Goal: Understand process/instructions: Learn about a topic

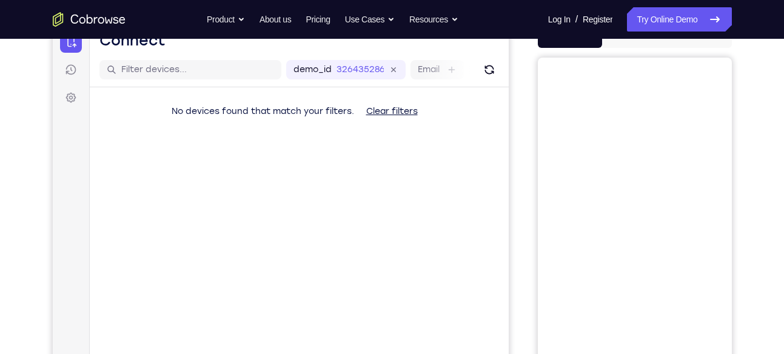
scroll to position [99, 0]
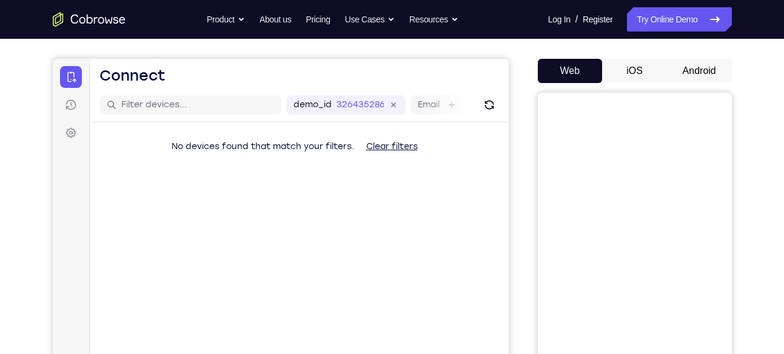
drag, startPoint x: 639, startPoint y: 292, endPoint x: 711, endPoint y: 68, distance: 235.9
click at [711, 68] on button "Android" at bounding box center [699, 71] width 65 height 24
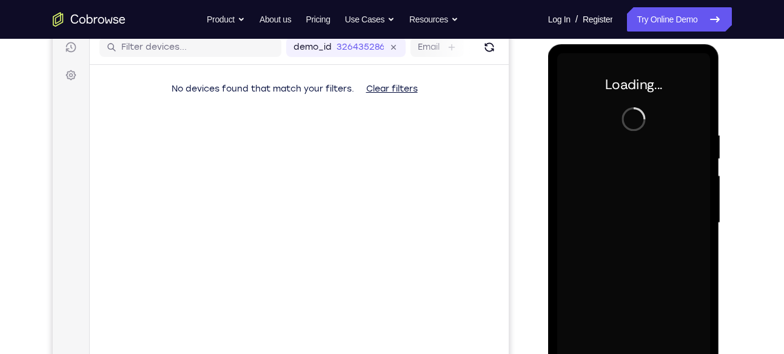
scroll to position [0, 0]
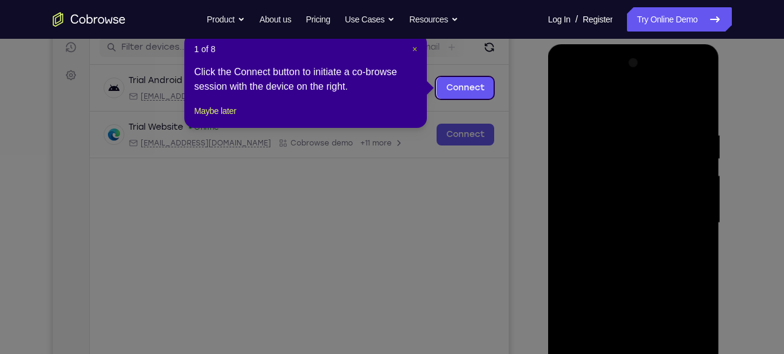
click at [417, 47] on span "×" at bounding box center [414, 49] width 5 height 10
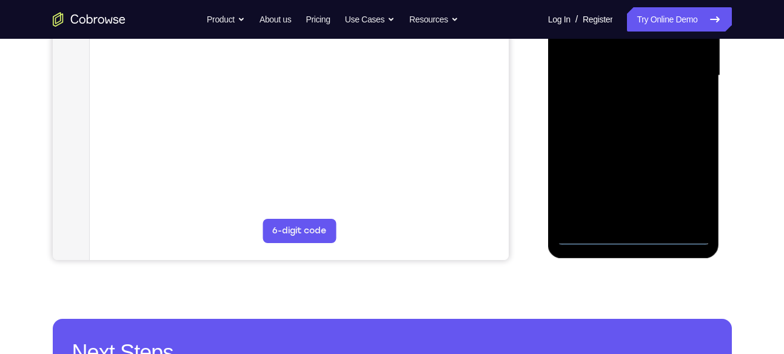
scroll to position [304, 0]
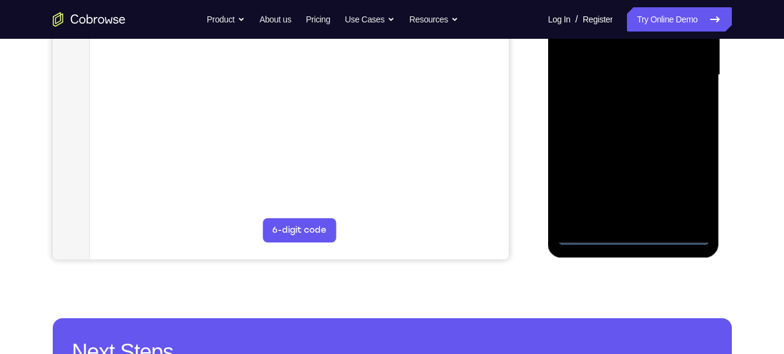
click at [636, 231] on div at bounding box center [633, 75] width 153 height 340
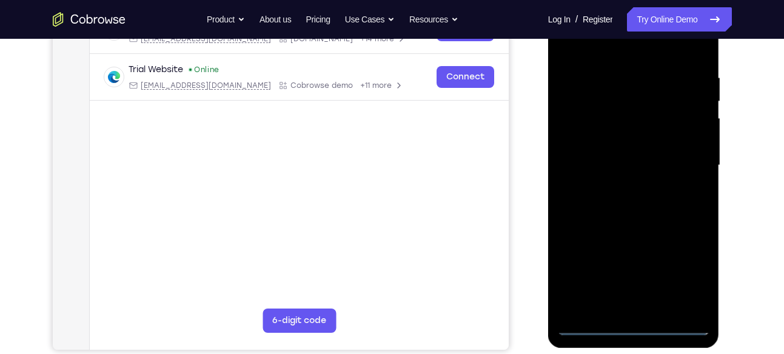
scroll to position [212, 0]
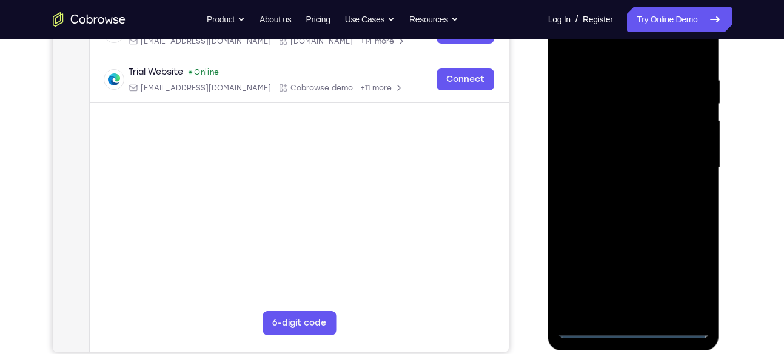
click at [634, 325] on div at bounding box center [633, 168] width 153 height 340
click at [691, 267] on div at bounding box center [633, 168] width 153 height 340
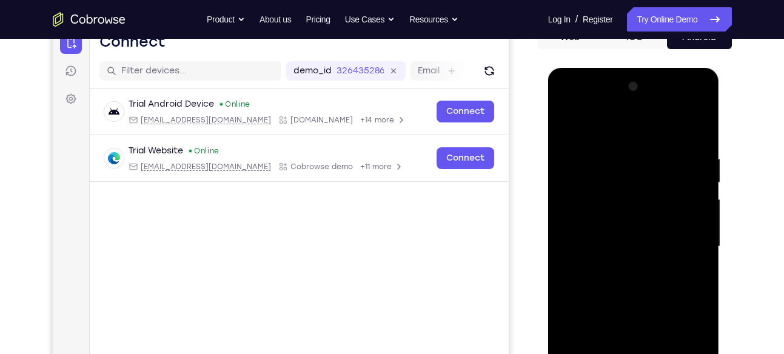
scroll to position [126, 0]
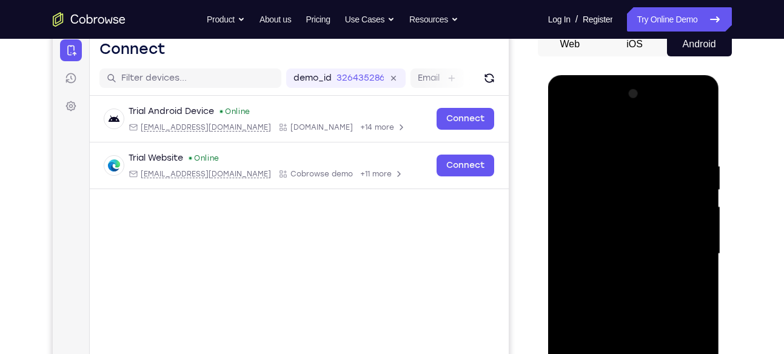
click at [565, 115] on div at bounding box center [633, 254] width 153 height 340
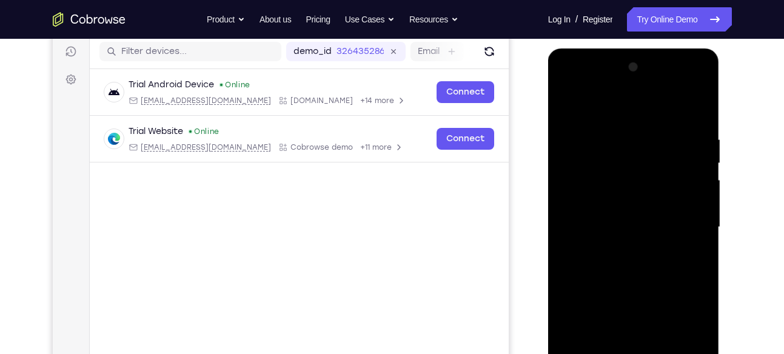
scroll to position [153, 0]
click at [684, 217] on div at bounding box center [633, 227] width 153 height 340
click at [625, 246] on div at bounding box center [633, 227] width 153 height 340
click at [645, 202] on div at bounding box center [633, 227] width 153 height 340
click at [616, 220] on div at bounding box center [633, 227] width 153 height 340
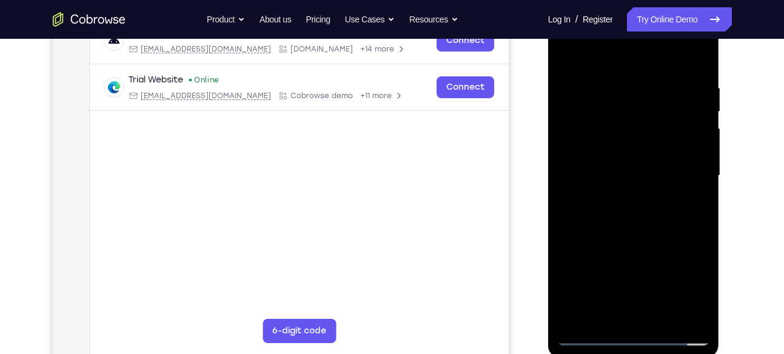
scroll to position [204, 0]
click at [637, 196] on div at bounding box center [633, 175] width 153 height 340
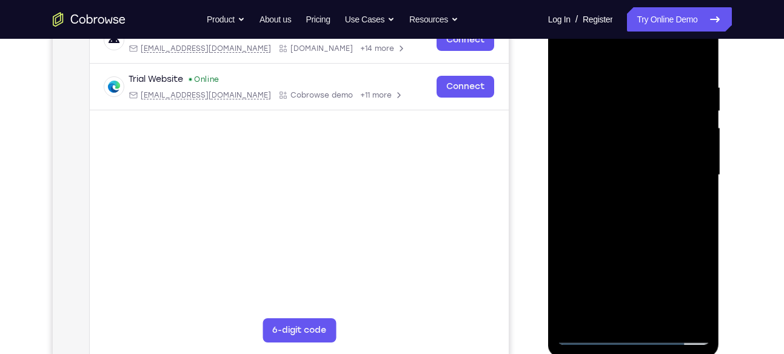
click at [637, 196] on div at bounding box center [633, 175] width 153 height 340
click at [638, 195] on div at bounding box center [633, 175] width 153 height 340
click at [672, 168] on div at bounding box center [633, 175] width 153 height 340
click at [617, 167] on div at bounding box center [633, 175] width 153 height 340
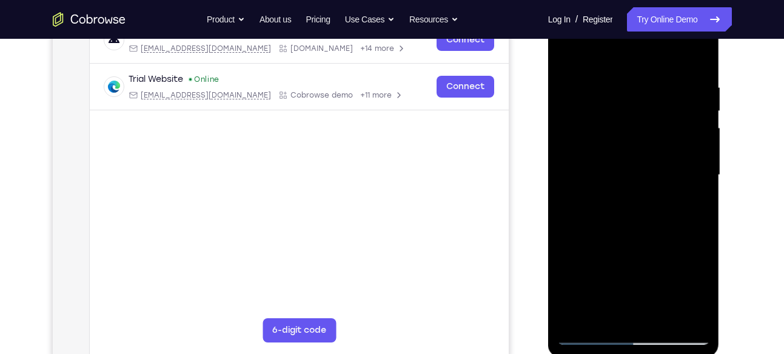
click at [613, 198] on div at bounding box center [633, 175] width 153 height 340
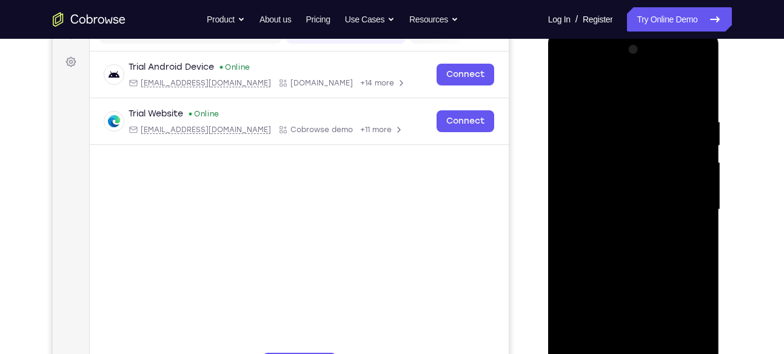
scroll to position [168, 0]
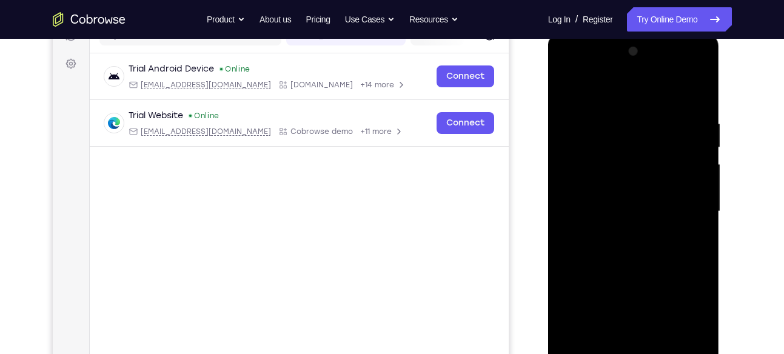
click at [627, 183] on div at bounding box center [633, 212] width 153 height 340
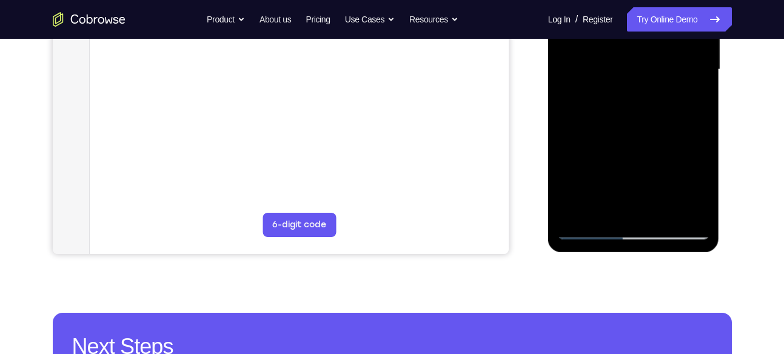
scroll to position [312, 0]
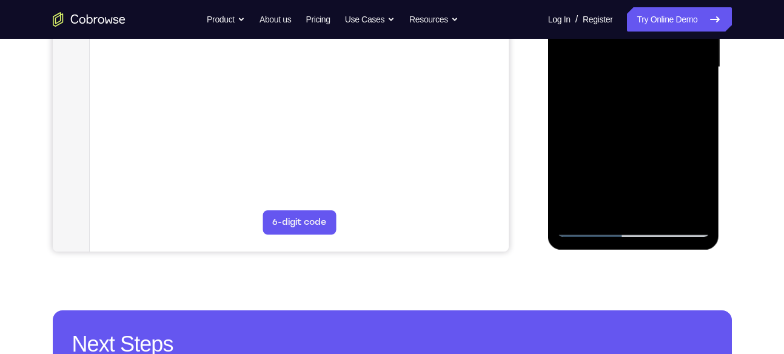
click at [701, 209] on div at bounding box center [633, 68] width 153 height 340
drag, startPoint x: 673, startPoint y: 185, endPoint x: 688, endPoint y: 136, distance: 50.7
click at [688, 136] on div at bounding box center [633, 68] width 153 height 340
click at [577, 163] on div at bounding box center [633, 68] width 153 height 340
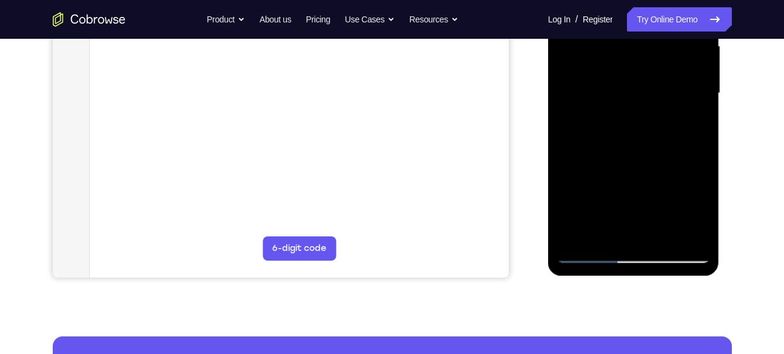
scroll to position [290, 0]
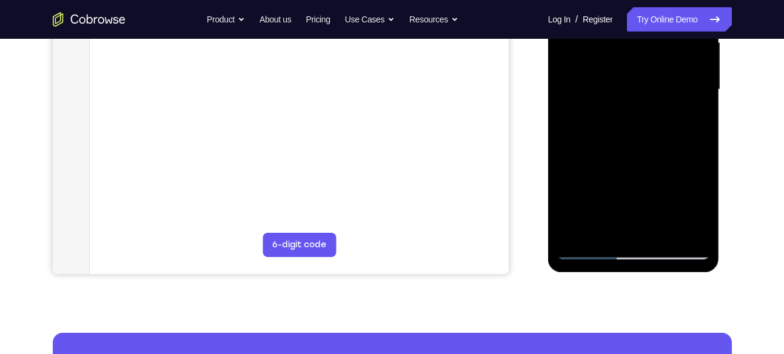
click at [660, 233] on div at bounding box center [633, 90] width 153 height 340
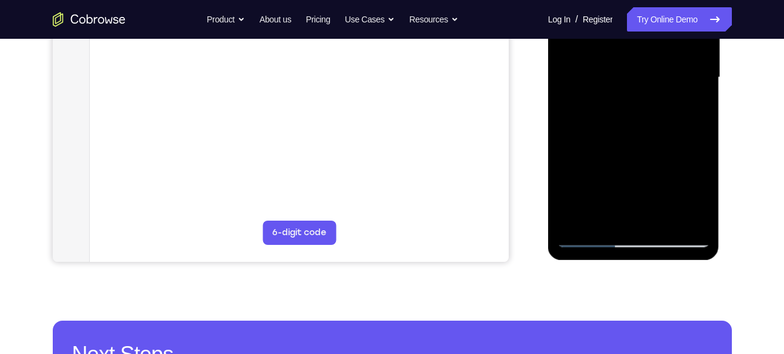
scroll to position [303, 0]
click at [662, 216] on div at bounding box center [633, 77] width 153 height 340
click at [651, 140] on div at bounding box center [633, 77] width 153 height 340
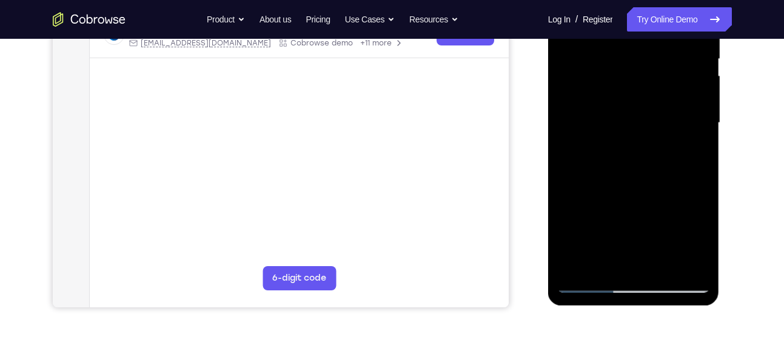
scroll to position [254, 0]
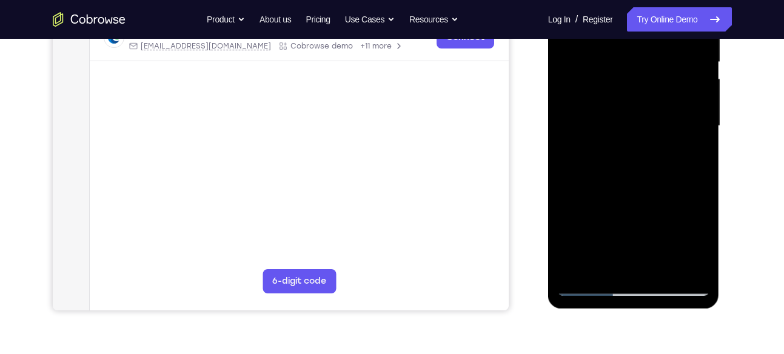
click at [618, 193] on div at bounding box center [633, 126] width 153 height 340
click at [628, 192] on div at bounding box center [633, 126] width 153 height 340
click at [639, 187] on div at bounding box center [633, 126] width 153 height 340
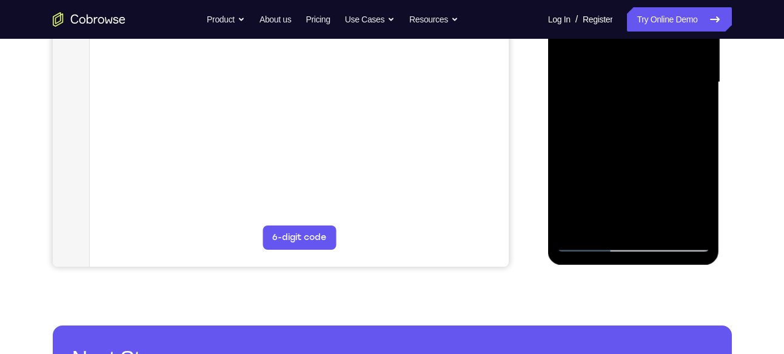
scroll to position [309, 0]
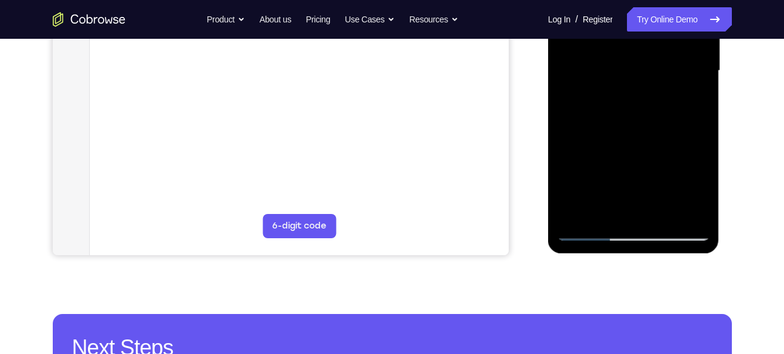
click at [613, 207] on div at bounding box center [633, 71] width 153 height 340
click at [590, 206] on div at bounding box center [633, 71] width 153 height 340
click at [611, 207] on div at bounding box center [633, 71] width 153 height 340
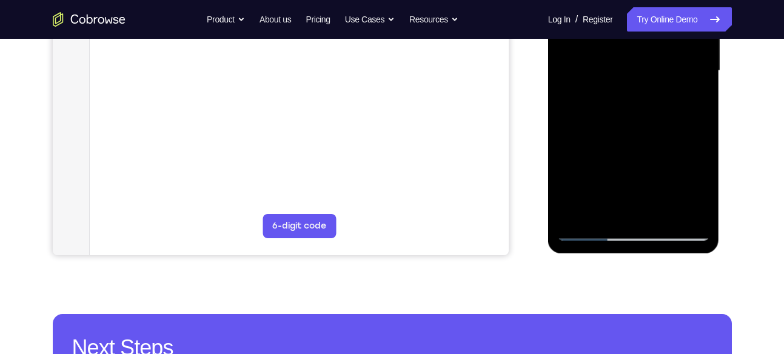
click at [614, 208] on div at bounding box center [633, 71] width 153 height 340
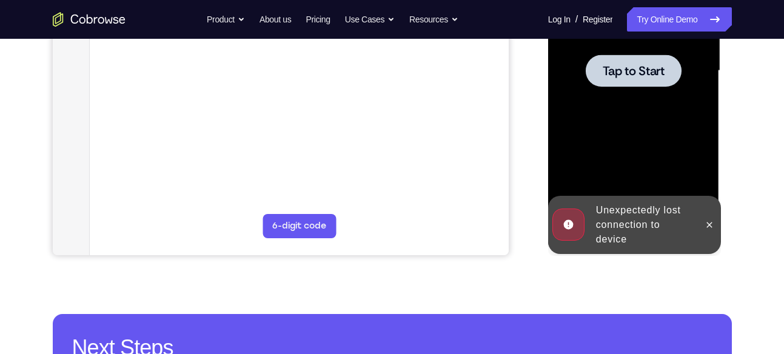
click at [657, 155] on div at bounding box center [633, 71] width 153 height 340
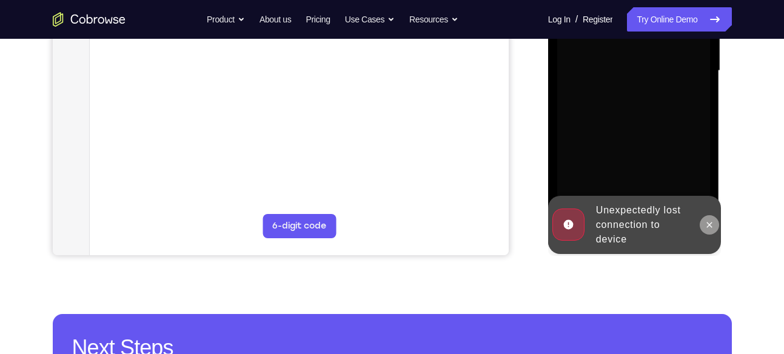
click at [707, 223] on icon at bounding box center [710, 225] width 10 height 10
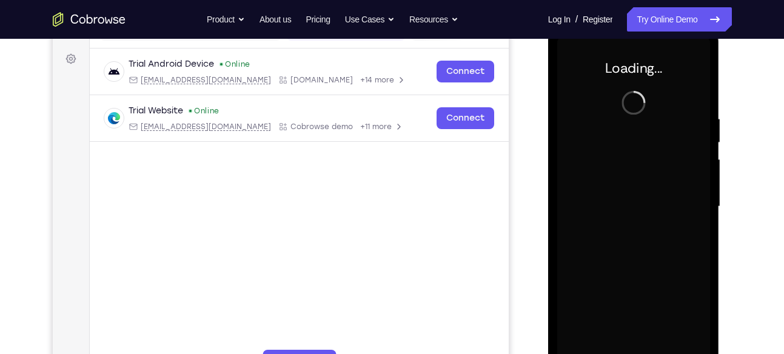
scroll to position [166, 0]
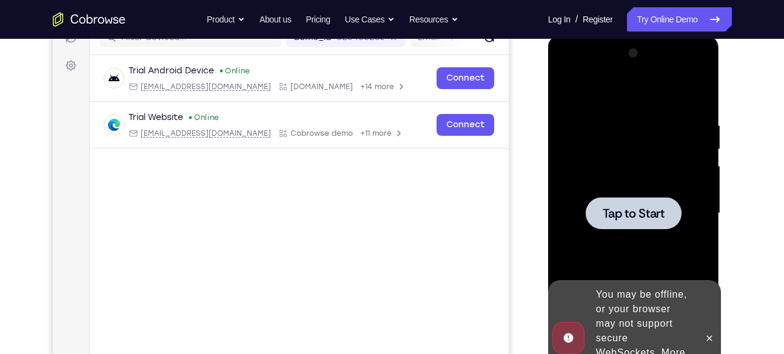
click at [637, 207] on span "Tap to Start" at bounding box center [634, 213] width 62 height 12
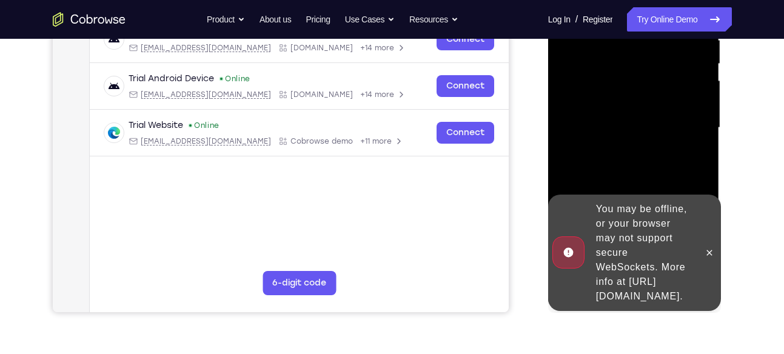
scroll to position [254, 0]
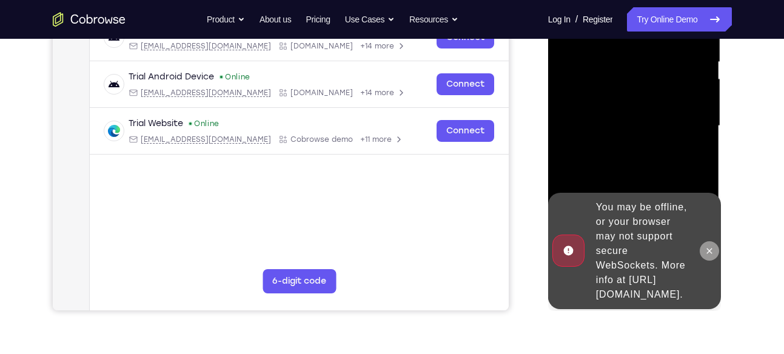
click at [704, 250] on button at bounding box center [709, 250] width 19 height 19
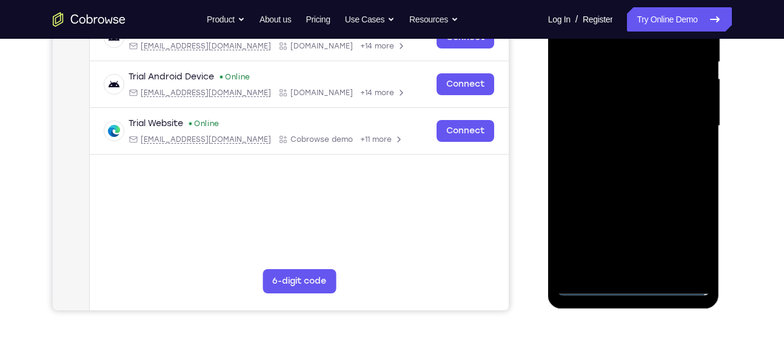
click at [631, 284] on div at bounding box center [633, 126] width 153 height 340
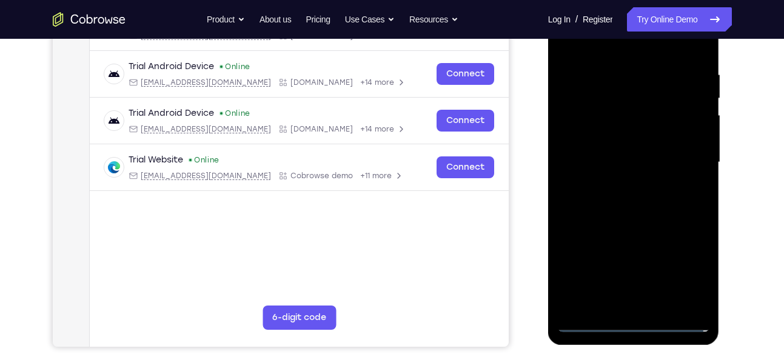
scroll to position [217, 0]
click at [681, 267] on div at bounding box center [633, 163] width 153 height 340
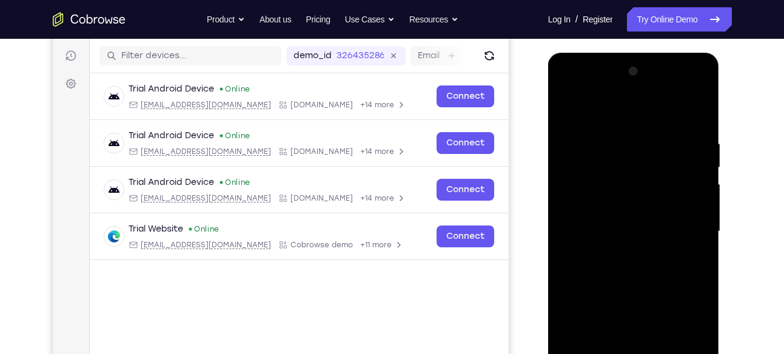
scroll to position [146, 0]
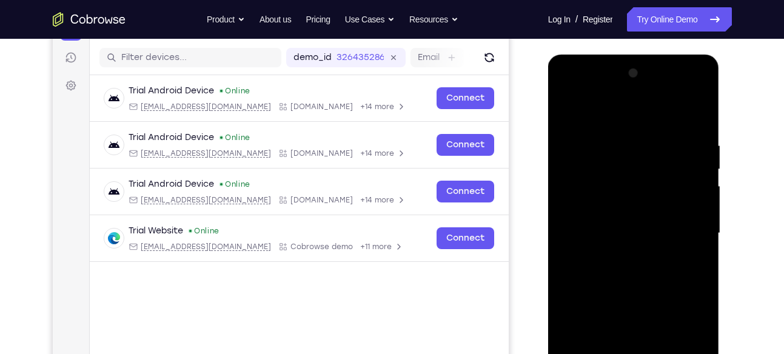
click at [568, 92] on div at bounding box center [633, 234] width 153 height 340
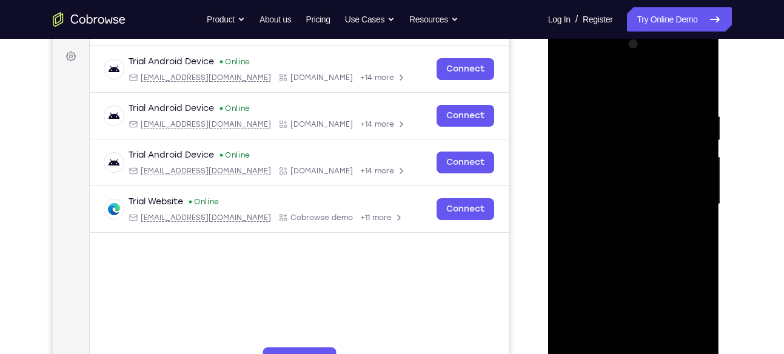
scroll to position [150, 0]
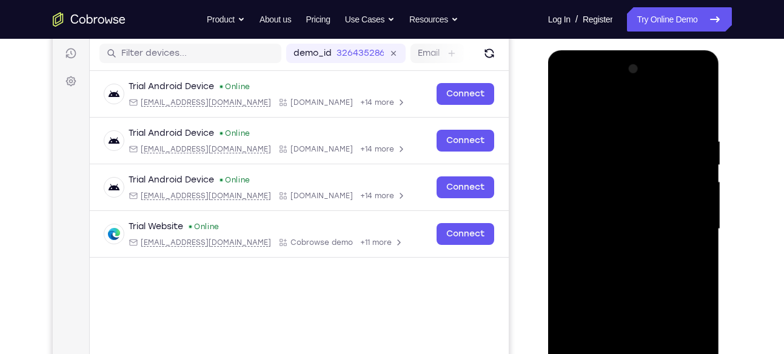
click at [684, 220] on div at bounding box center [633, 229] width 153 height 340
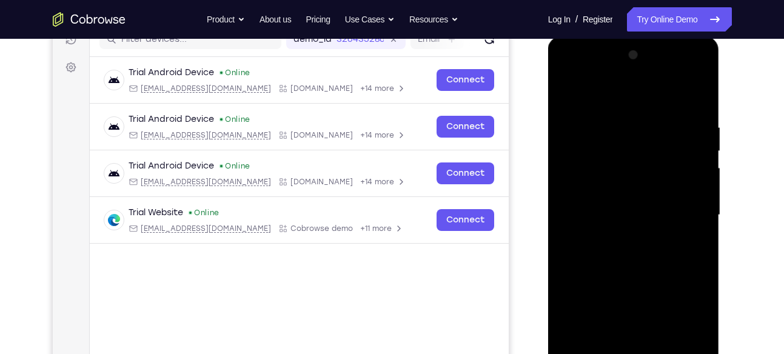
scroll to position [164, 0]
click at [619, 238] on div at bounding box center [633, 216] width 153 height 340
click at [641, 209] on div at bounding box center [633, 216] width 153 height 340
click at [641, 208] on div at bounding box center [633, 216] width 153 height 340
click at [617, 201] on div at bounding box center [633, 216] width 153 height 340
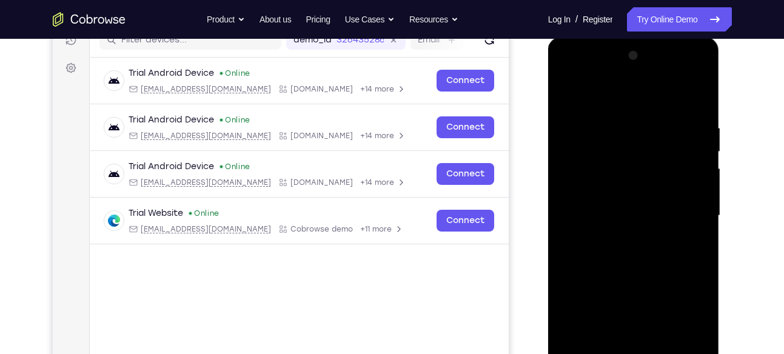
click at [617, 201] on div at bounding box center [633, 216] width 153 height 340
click at [616, 220] on div at bounding box center [633, 216] width 153 height 340
click at [668, 215] on div at bounding box center [633, 216] width 153 height 340
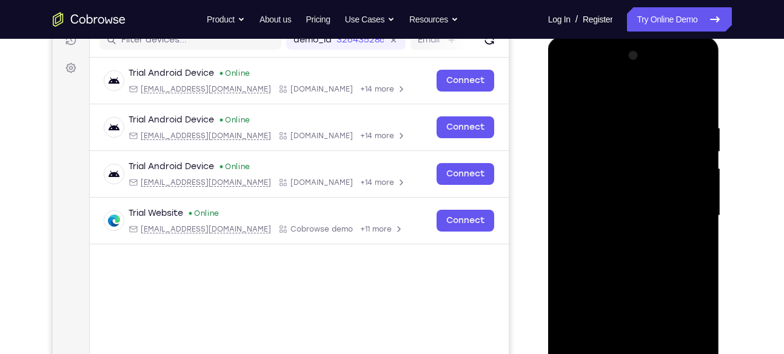
click at [668, 215] on div at bounding box center [633, 216] width 153 height 340
click at [674, 214] on div at bounding box center [633, 216] width 153 height 340
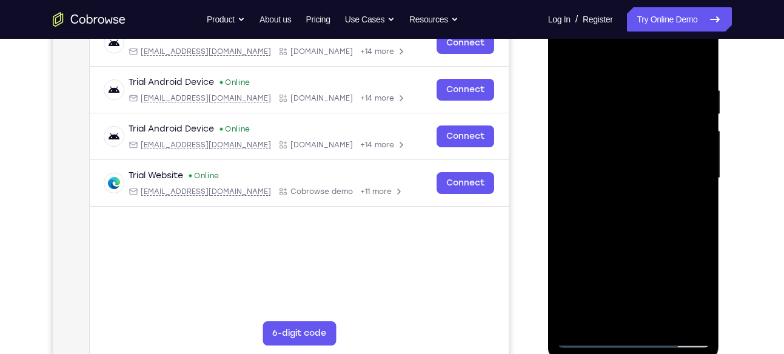
scroll to position [203, 0]
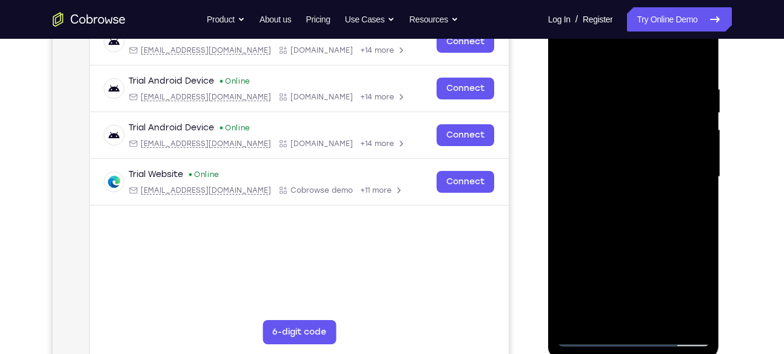
click at [637, 215] on div at bounding box center [633, 177] width 153 height 340
click at [661, 216] on div at bounding box center [633, 177] width 153 height 340
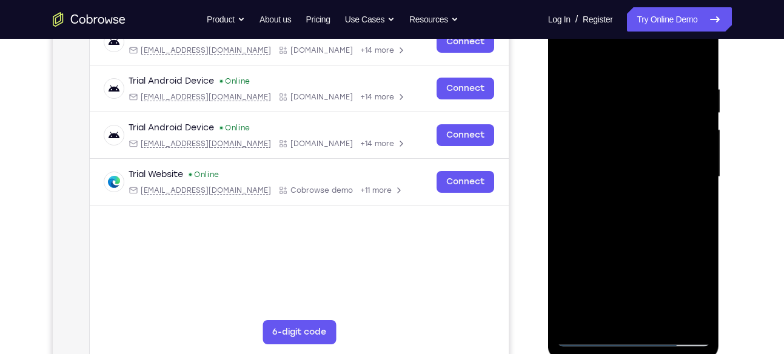
click at [661, 216] on div at bounding box center [633, 177] width 153 height 340
click at [687, 53] on div at bounding box center [633, 177] width 153 height 340
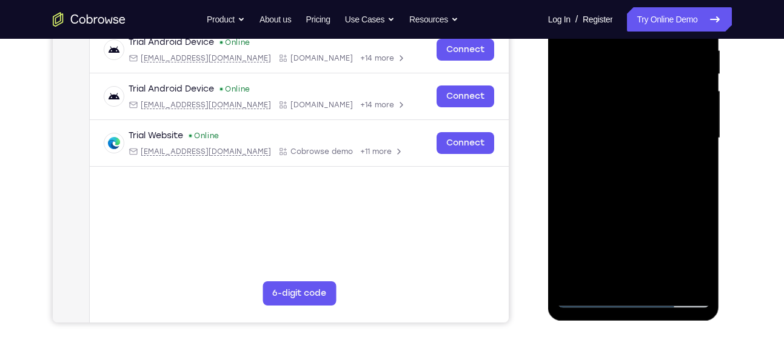
scroll to position [241, 0]
click at [645, 173] on div at bounding box center [633, 139] width 153 height 340
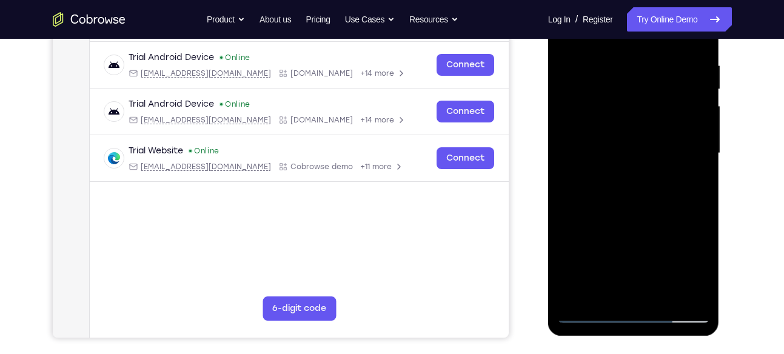
scroll to position [228, 0]
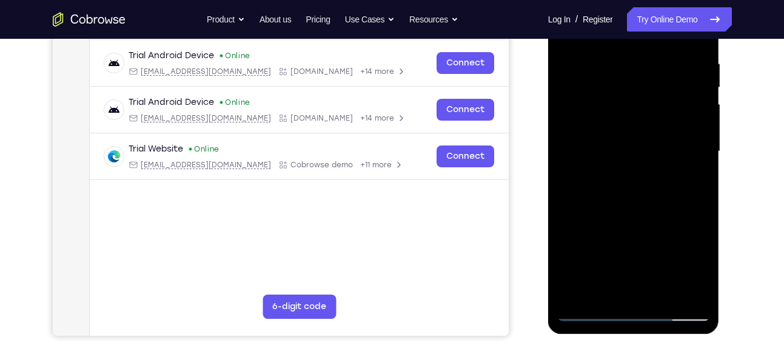
click at [697, 43] on div at bounding box center [633, 152] width 153 height 340
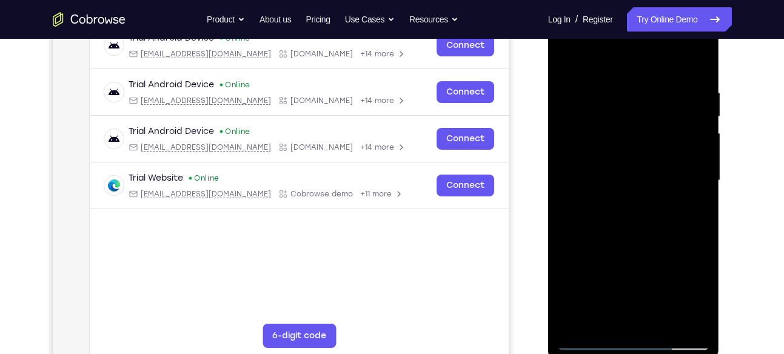
scroll to position [197, 0]
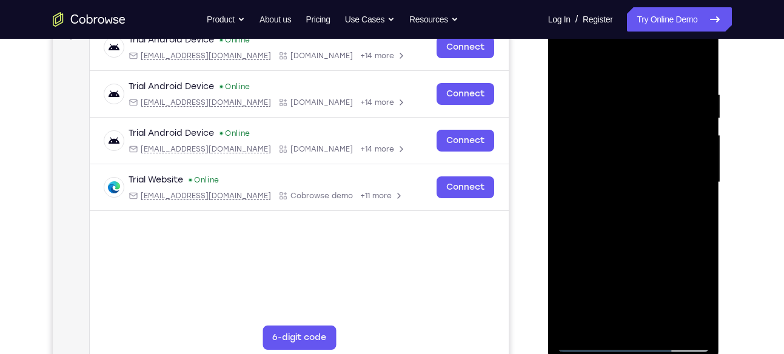
click at [696, 61] on div at bounding box center [633, 183] width 153 height 340
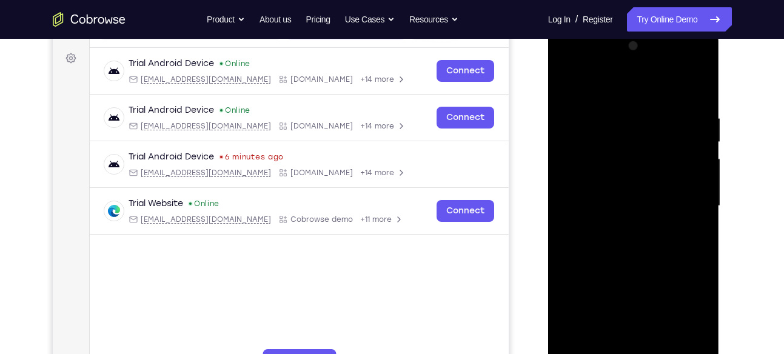
click at [704, 81] on div at bounding box center [633, 206] width 153 height 340
click at [699, 83] on div at bounding box center [633, 206] width 153 height 340
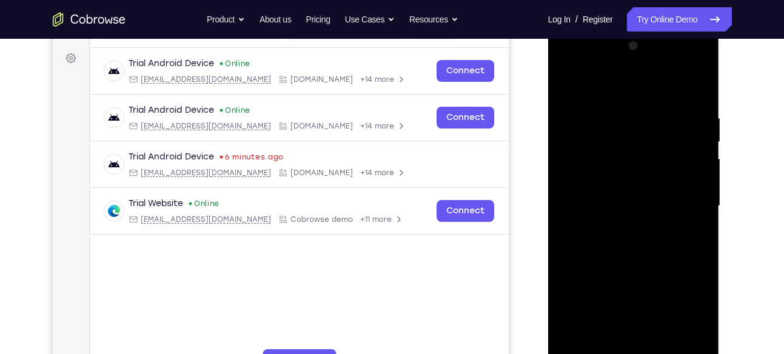
click at [699, 83] on div at bounding box center [633, 206] width 153 height 340
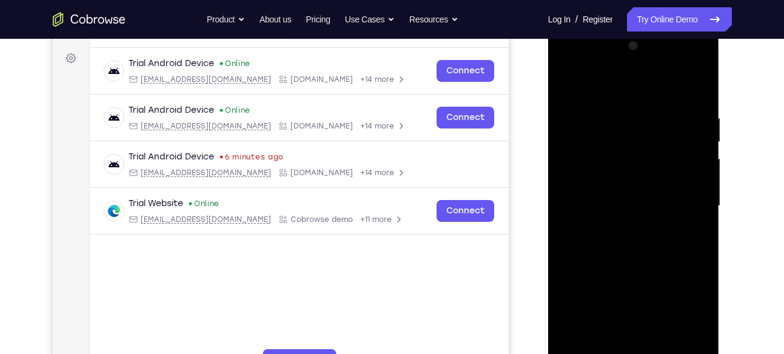
click at [699, 83] on div at bounding box center [633, 206] width 153 height 340
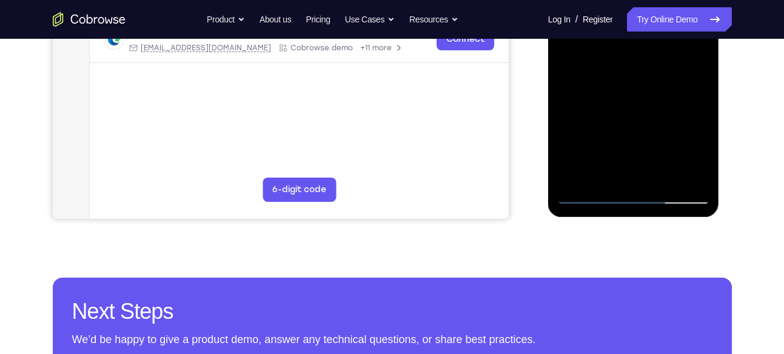
scroll to position [346, 0]
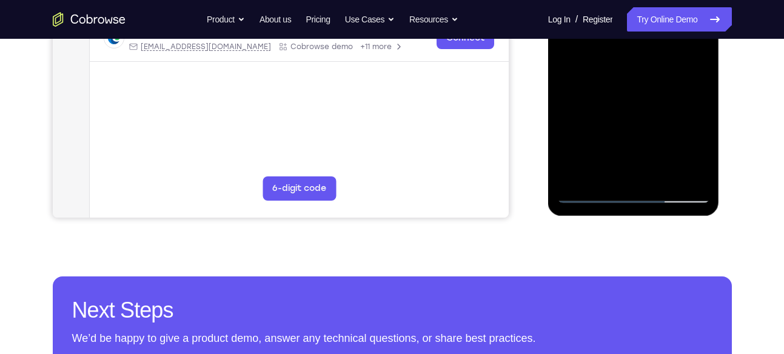
click at [701, 174] on div at bounding box center [633, 34] width 153 height 340
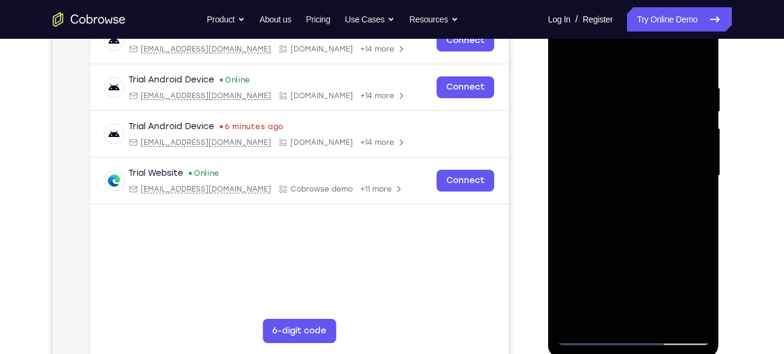
scroll to position [203, 0]
click at [694, 79] on div at bounding box center [633, 177] width 153 height 340
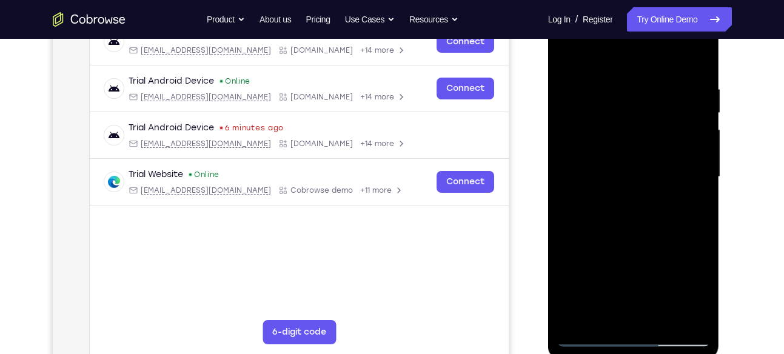
click at [675, 82] on div at bounding box center [633, 177] width 153 height 340
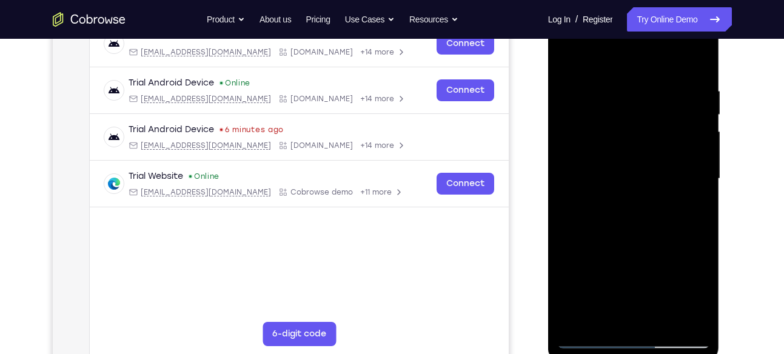
scroll to position [200, 0]
click at [665, 84] on div at bounding box center [633, 180] width 153 height 340
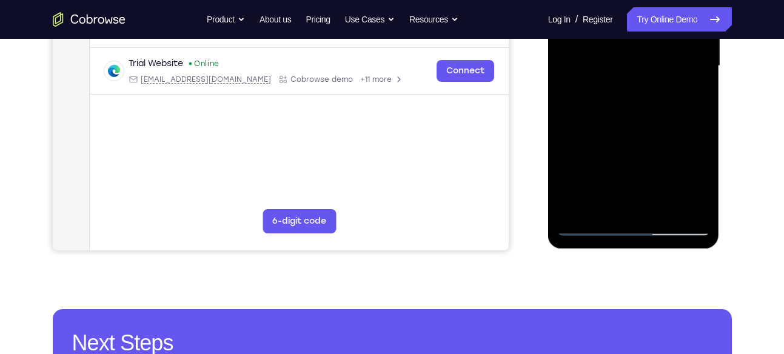
scroll to position [331, 0]
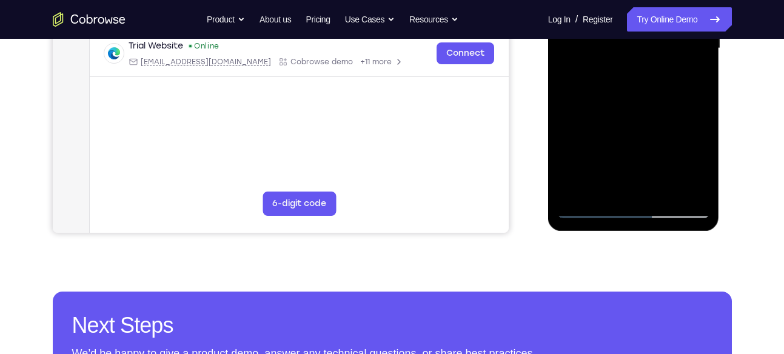
click at [691, 192] on div at bounding box center [633, 49] width 153 height 340
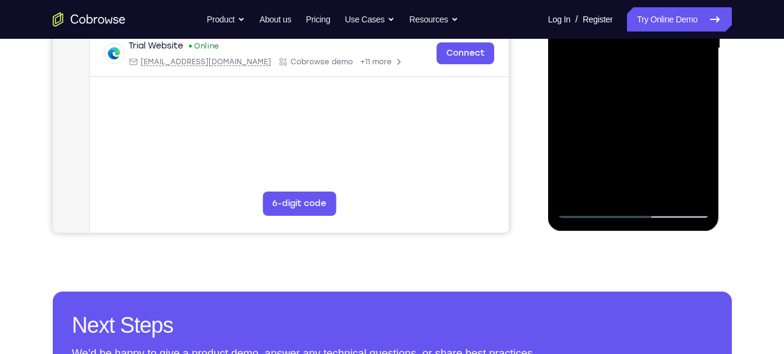
click at [691, 192] on div at bounding box center [633, 49] width 153 height 340
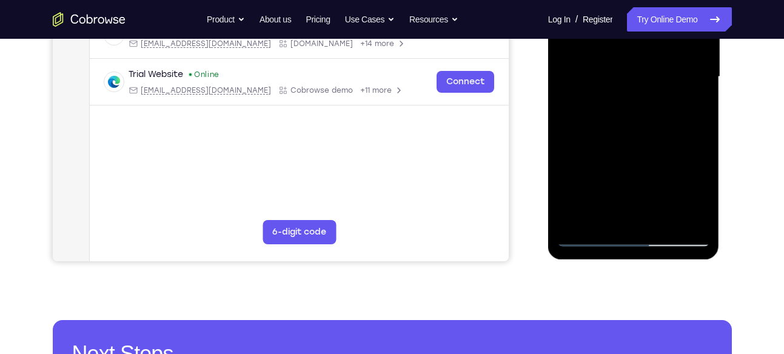
scroll to position [317, 0]
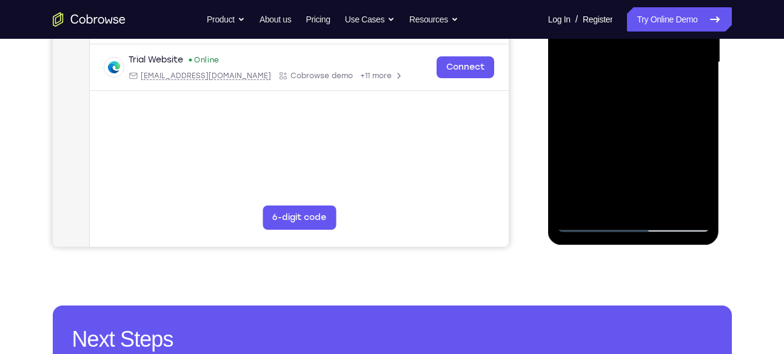
click at [692, 201] on div at bounding box center [633, 63] width 153 height 340
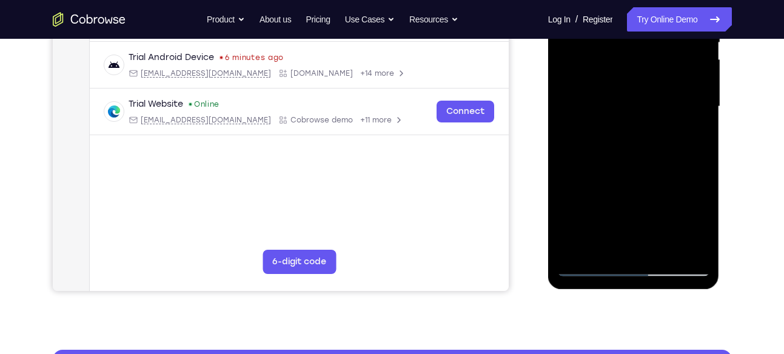
scroll to position [270, 0]
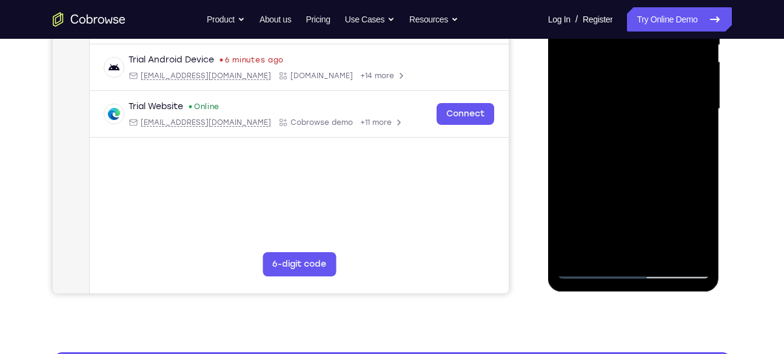
drag, startPoint x: 675, startPoint y: 152, endPoint x: 686, endPoint y: 118, distance: 35.7
click at [686, 118] on div at bounding box center [633, 109] width 153 height 340
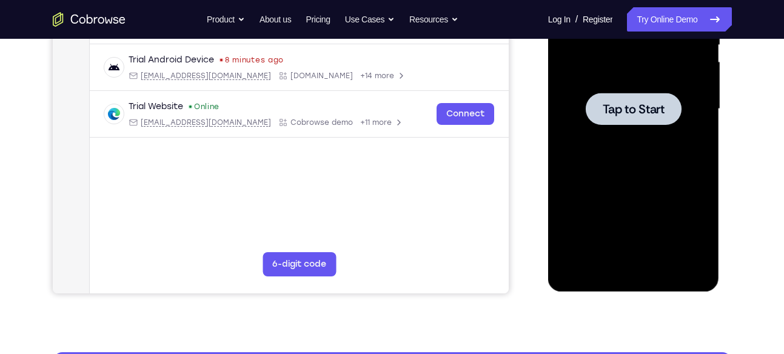
click at [636, 122] on div at bounding box center [634, 109] width 96 height 32
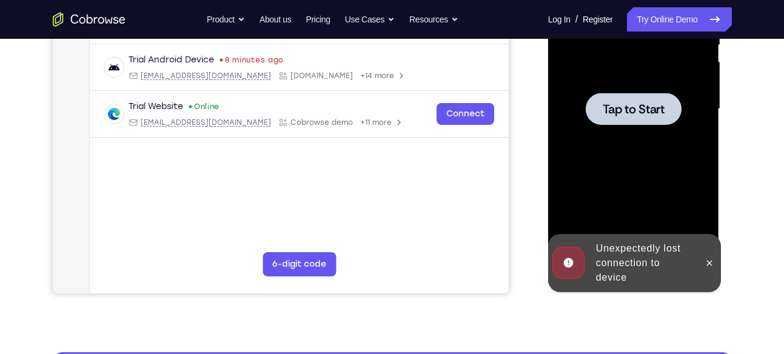
click at [671, 135] on div at bounding box center [633, 109] width 153 height 340
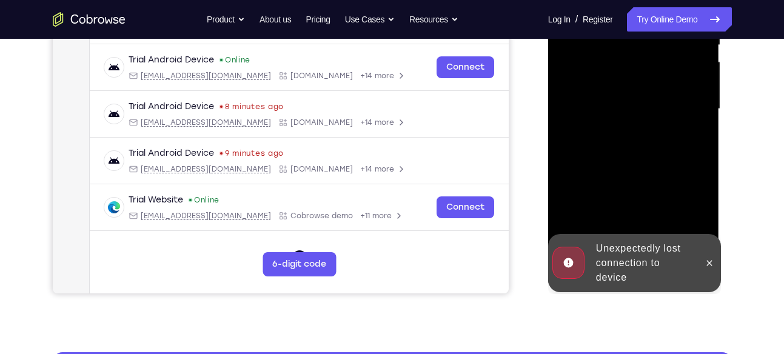
scroll to position [314, 0]
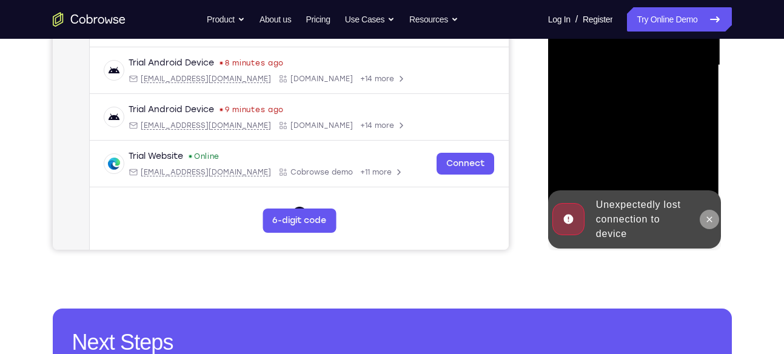
click at [710, 221] on icon at bounding box center [710, 220] width 10 height 10
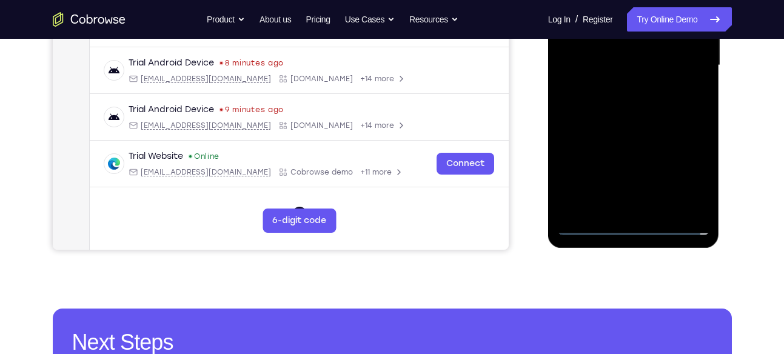
click at [630, 223] on div at bounding box center [633, 66] width 153 height 340
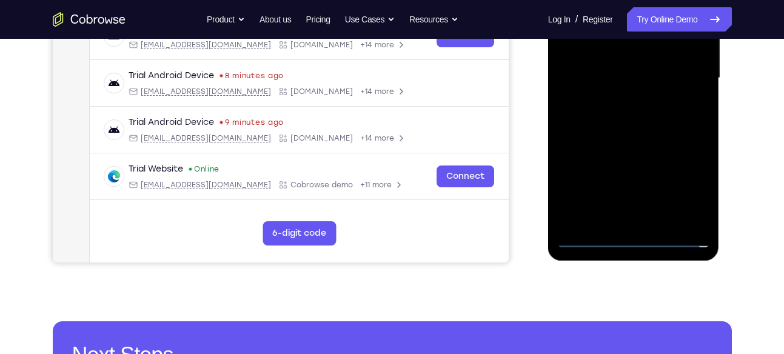
scroll to position [298, 0]
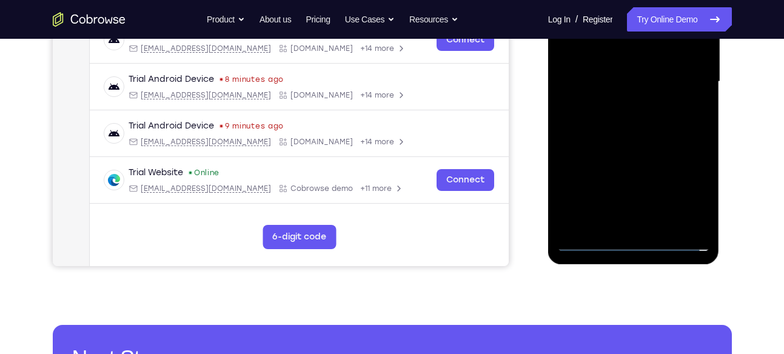
click at [680, 193] on div at bounding box center [633, 82] width 153 height 340
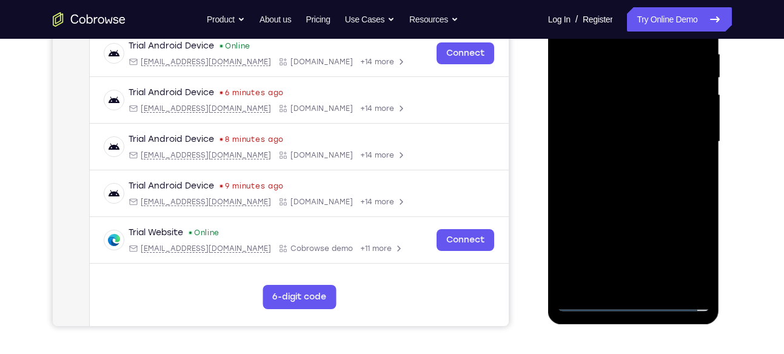
scroll to position [249, 0]
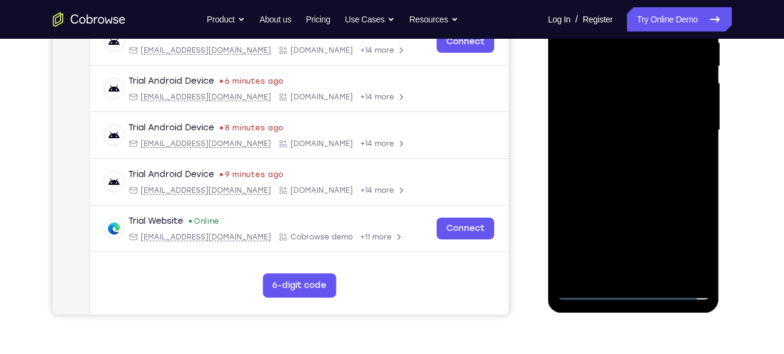
click at [688, 231] on div at bounding box center [633, 131] width 153 height 340
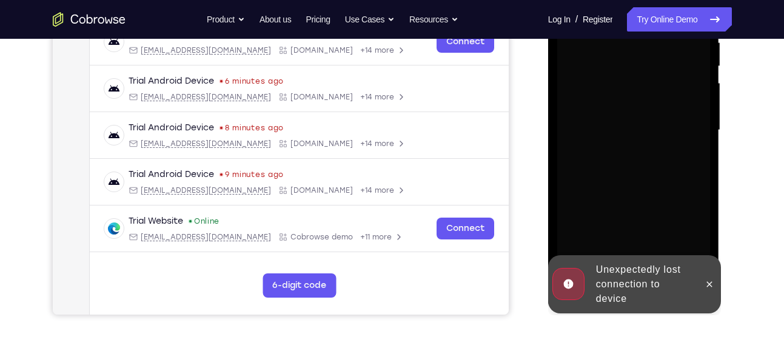
click at [688, 231] on div at bounding box center [633, 131] width 153 height 340
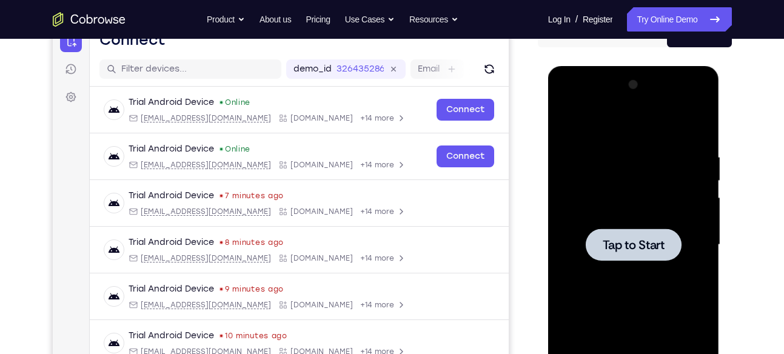
scroll to position [0, 0]
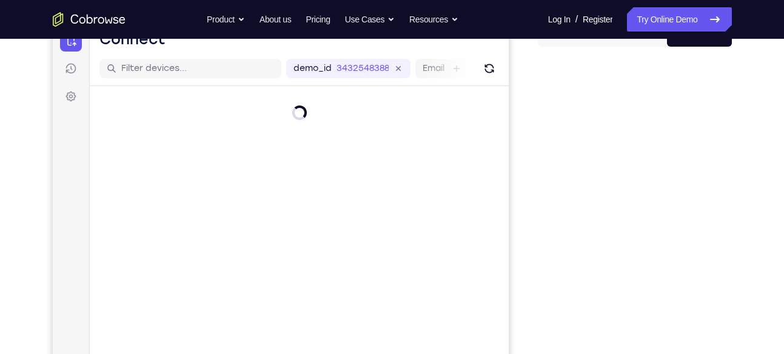
scroll to position [135, 0]
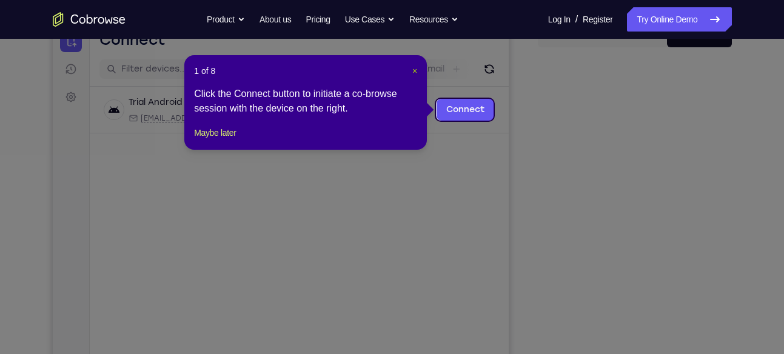
click at [412, 73] on span "×" at bounding box center [414, 71] width 5 height 10
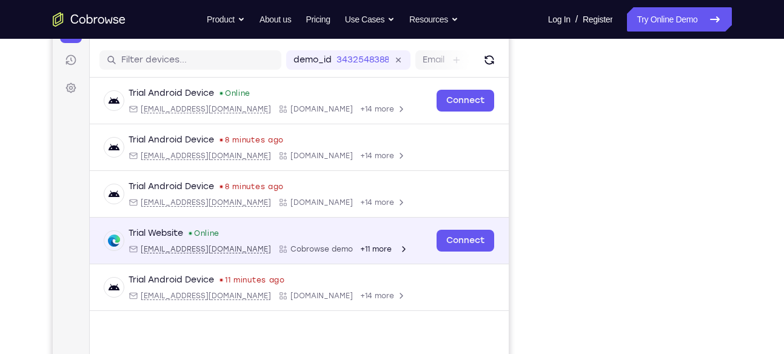
scroll to position [136, 0]
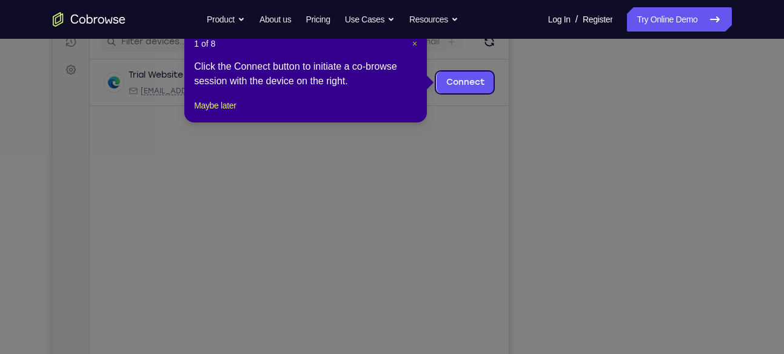
click at [415, 41] on span "×" at bounding box center [414, 44] width 5 height 10
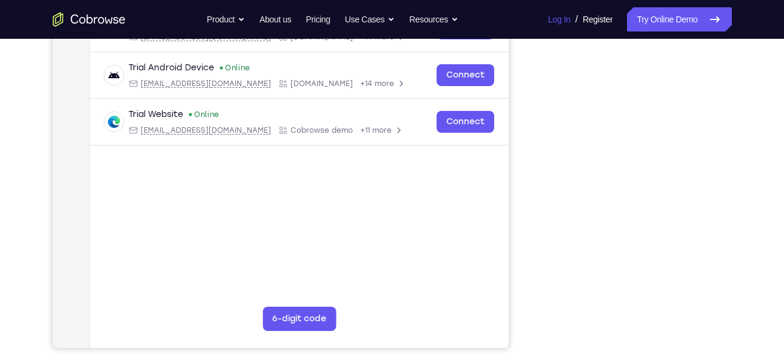
scroll to position [214, 0]
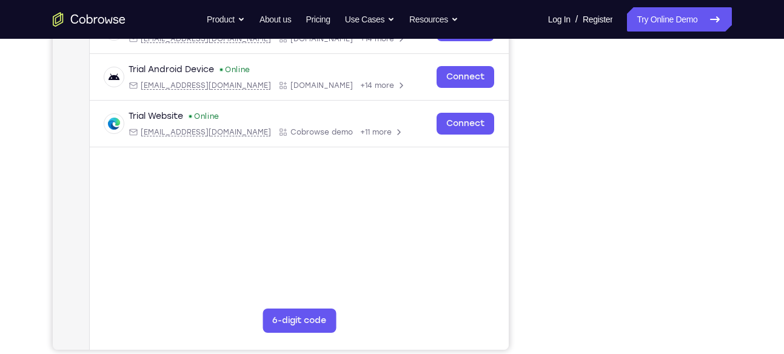
click at [520, 209] on div "Your Support Agent Your Customer Web iOS Android" at bounding box center [392, 126] width 679 height 448
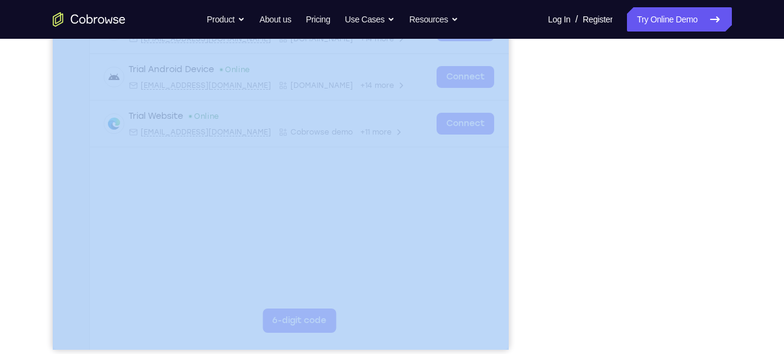
click at [520, 209] on div "Your Support Agent Your Customer Web iOS Android" at bounding box center [392, 126] width 679 height 448
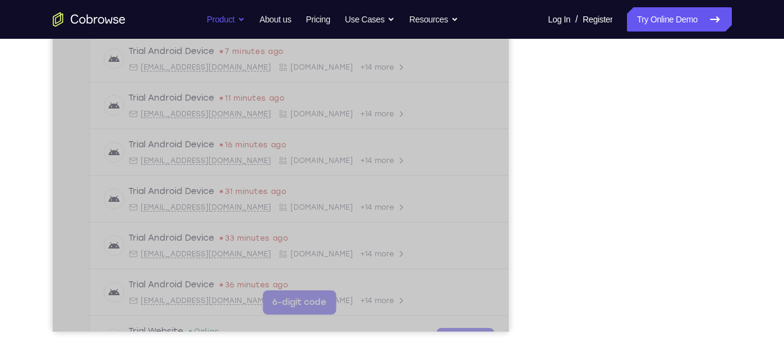
scroll to position [311, 0]
